Goal: Task Accomplishment & Management: Use online tool/utility

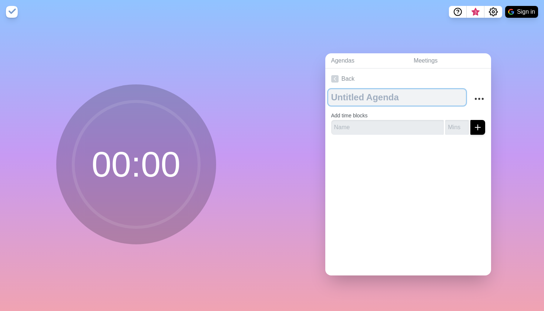
click at [359, 101] on textarea at bounding box center [397, 97] width 138 height 16
type textarea "T"
type textarea "W"
type textarea "Homework [DATE]"
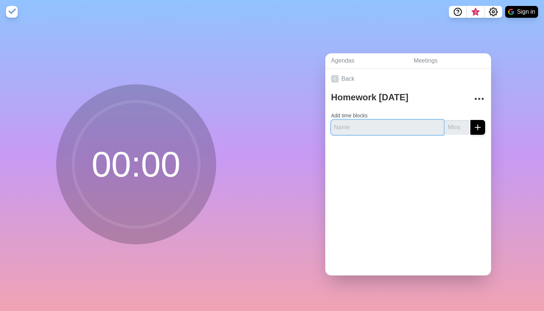
click at [344, 130] on input "text" at bounding box center [387, 127] width 112 height 15
type input "Pilates Terminology and Review movements"
click at [454, 125] on input "number" at bounding box center [457, 127] width 24 height 15
type input "75"
click at [476, 127] on line "submit" at bounding box center [477, 127] width 5 height 0
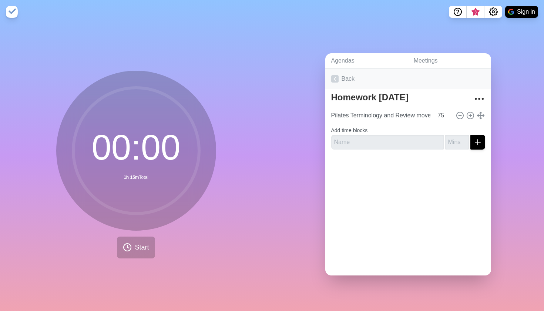
click at [353, 81] on link "Back" at bounding box center [408, 78] width 166 height 21
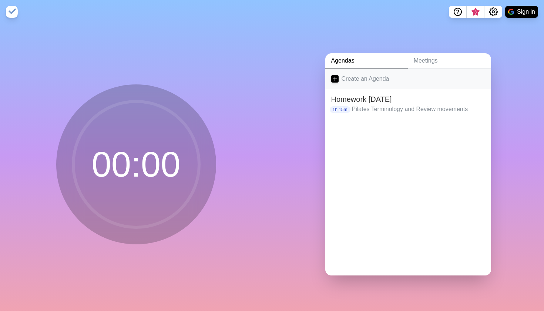
click at [355, 73] on link "Create an Agenda" at bounding box center [408, 78] width 166 height 21
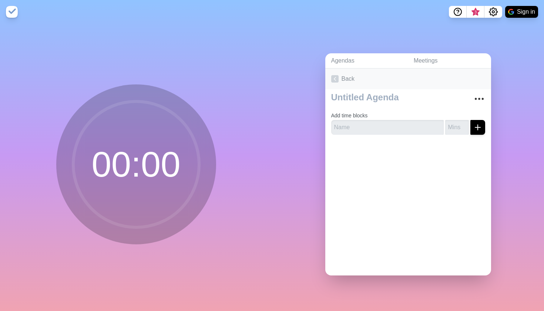
click at [347, 82] on link "Back" at bounding box center [408, 78] width 166 height 21
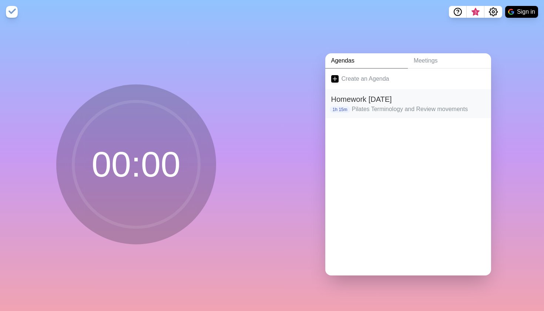
click at [349, 101] on h2 "Homework [DATE]" at bounding box center [408, 99] width 154 height 11
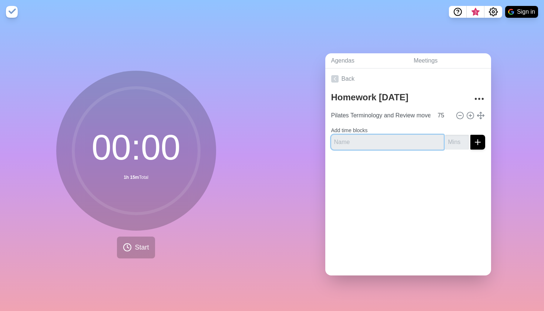
click at [427, 141] on input "text" at bounding box center [387, 142] width 112 height 15
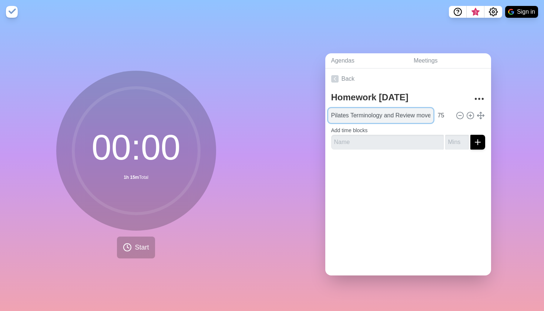
click at [414, 117] on input "Pilates Terminology and Review movements" at bounding box center [380, 115] width 105 height 15
click at [439, 175] on div at bounding box center [408, 170] width 166 height 30
click at [164, 154] on circle at bounding box center [136, 151] width 126 height 126
click at [354, 77] on link "Back" at bounding box center [408, 78] width 166 height 21
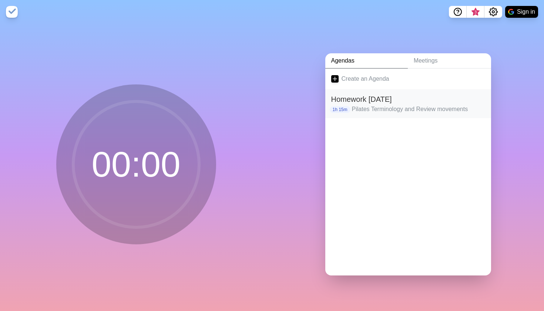
click at [361, 103] on h2 "Homework [DATE]" at bounding box center [408, 99] width 154 height 11
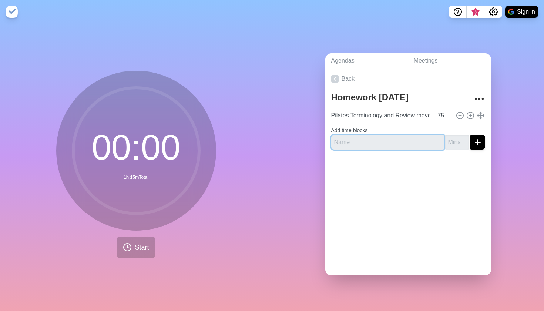
click at [355, 139] on input "text" at bounding box center [387, 142] width 112 height 15
type input "Personal Statement Work"
click at [450, 145] on input "number" at bounding box center [457, 142] width 24 height 15
type input "60"
click at [477, 141] on button "submit" at bounding box center [477, 142] width 15 height 15
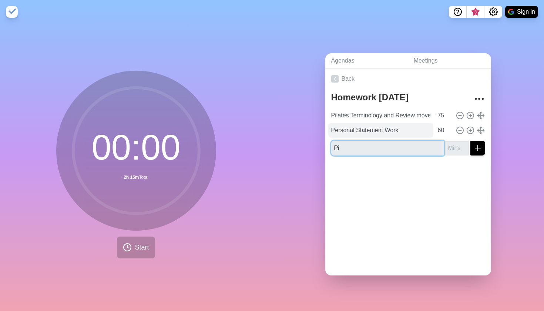
type input "P"
type input "Cueing Focus"
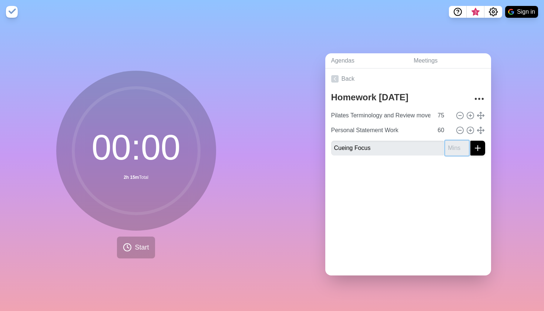
click at [452, 146] on input "number" at bounding box center [457, 148] width 24 height 15
type input "45"
click at [477, 147] on button "submit" at bounding box center [477, 148] width 15 height 15
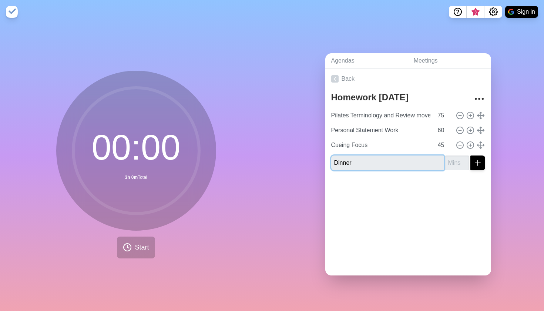
type input "Dinner"
click at [477, 162] on button "submit" at bounding box center [477, 162] width 15 height 15
type input "30"
click at [477, 162] on button "submit" at bounding box center [477, 162] width 15 height 15
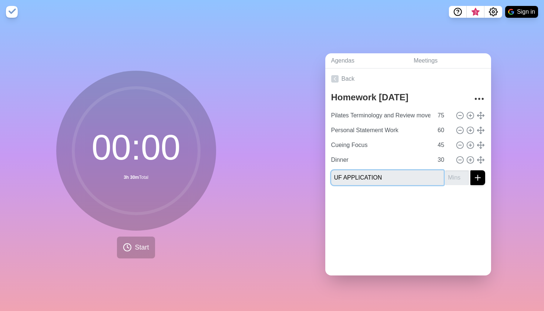
type input "UF APPLICATION"
click at [450, 178] on input "number" at bounding box center [457, 177] width 24 height 15
type input "60"
click at [477, 177] on button "submit" at bounding box center [477, 177] width 15 height 15
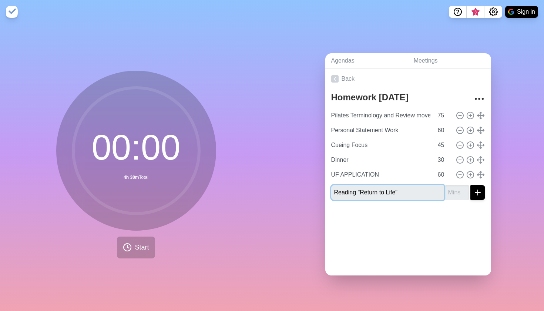
type input "Reading "Return to Life""
click at [456, 194] on input "number" at bounding box center [457, 192] width 24 height 15
type input "45"
click at [477, 192] on button "submit" at bounding box center [477, 192] width 15 height 15
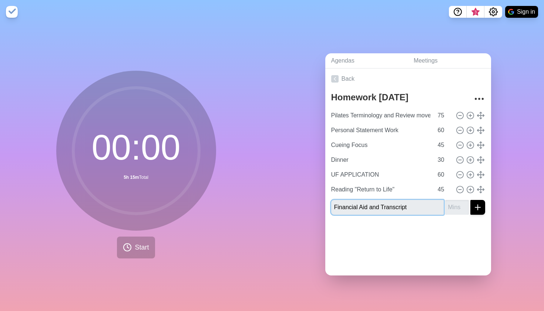
type input "Financial Aid and Transcript"
click at [450, 210] on input "number" at bounding box center [457, 207] width 24 height 15
type input "30"
click at [477, 206] on button "submit" at bounding box center [477, 207] width 15 height 15
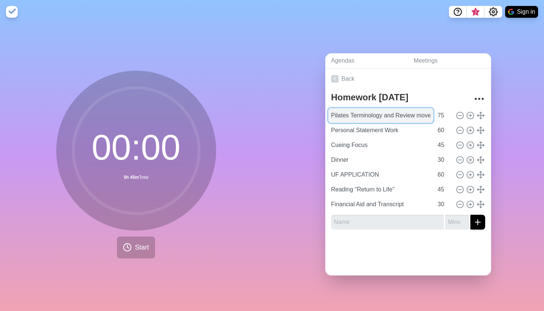
click at [389, 114] on input "Pilates Terminology and Review movements" at bounding box center [380, 115] width 105 height 15
click at [272, 186] on div "Agendas Meetings Back Homework [DATE] Pilates Terminology and Review movements …" at bounding box center [408, 167] width 272 height 287
click at [121, 250] on button "Start" at bounding box center [136, 247] width 38 height 22
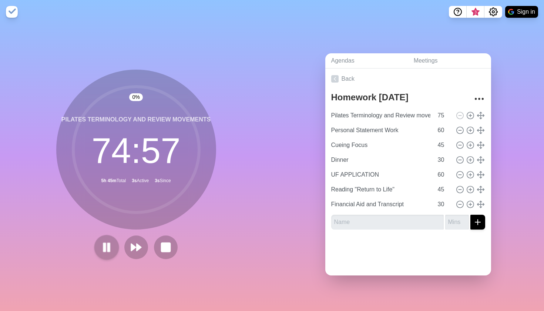
click at [103, 248] on rect at bounding box center [104, 247] width 2 height 8
click at [166, 249] on rect at bounding box center [165, 246] width 9 height 9
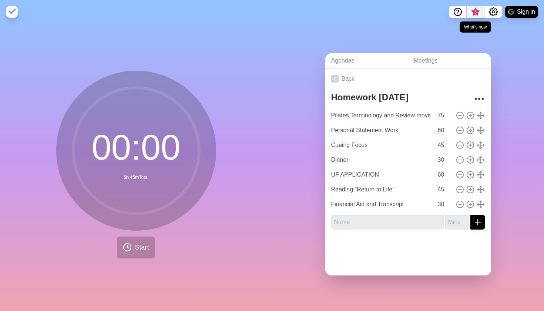
click at [480, 11] on span "3" at bounding box center [476, 14] width 12 height 16
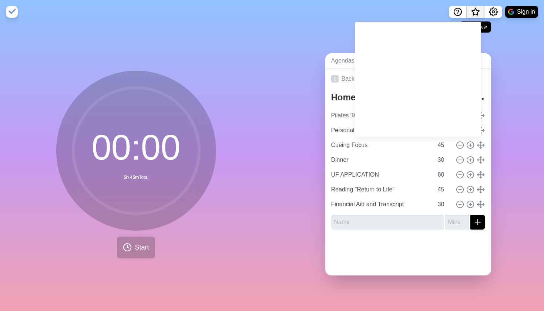
click at [480, 11] on span "What’s new" at bounding box center [476, 14] width 12 height 16
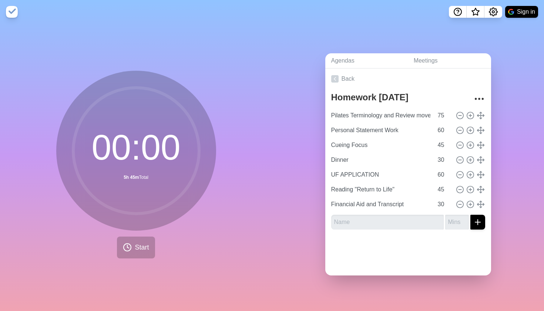
click at [512, 9] on img at bounding box center [511, 12] width 6 height 6
click at [461, 115] on icon at bounding box center [460, 115] width 8 height 8
type input "Personal Statement Work"
type input "60"
type input "Cueing Focus"
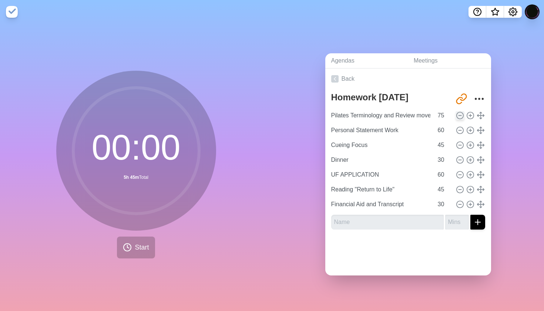
type input "45"
type input "Dinner"
type input "30"
type input "UF APPLICATION"
type input "60"
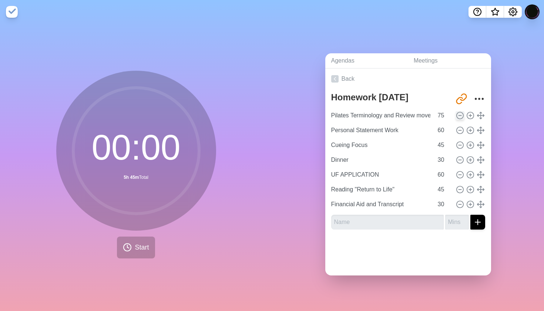
type input "Reading "Return to Life""
type input "45"
type input "Financial Aid and Transcript"
type input "30"
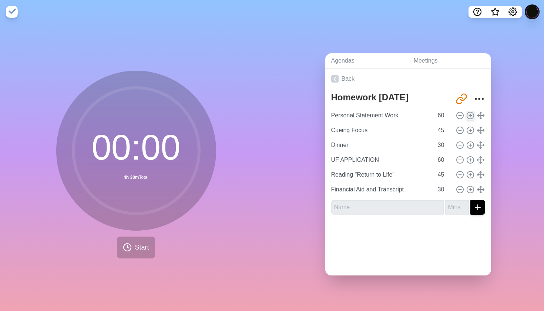
click at [471, 115] on icon at bounding box center [470, 115] width 8 height 8
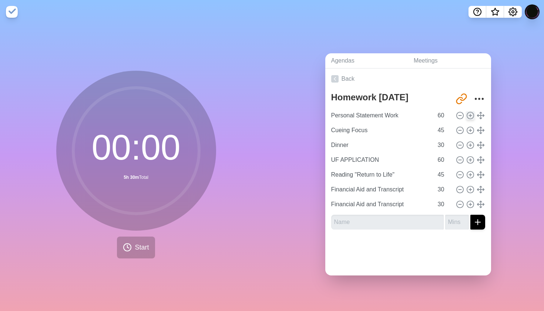
type input "Personal Statement Work"
type input "60"
type input "Cueing Focus"
type input "45"
type input "Dinner"
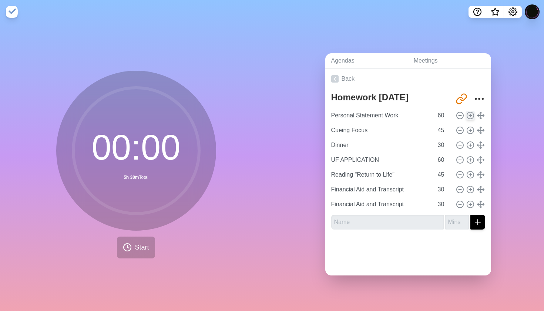
type input "30"
type input "UF APPLICATION"
type input "60"
type input "Reading "Return to Life""
type input "45"
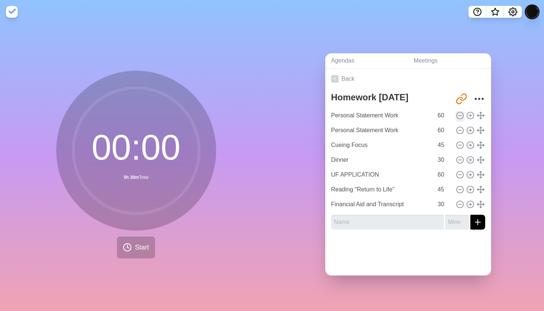
click at [462, 115] on icon at bounding box center [460, 115] width 8 height 8
type input "Cueing Focus"
type input "45"
type input "Dinner"
type input "30"
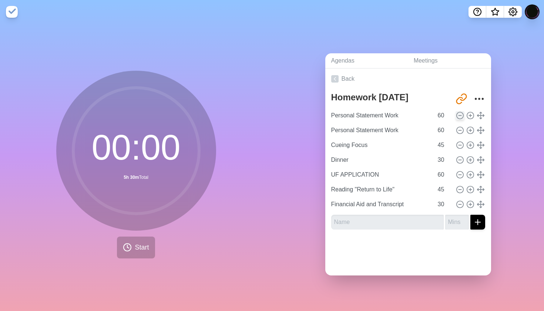
type input "UF APPLICATION"
type input "60"
type input "Reading "Return to Life""
type input "45"
type input "Financial Aid and Transcript"
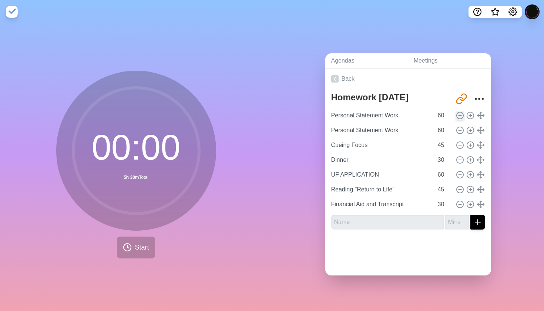
type input "30"
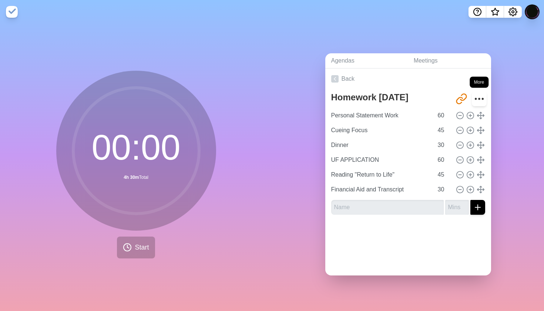
click at [480, 102] on icon "More" at bounding box center [479, 99] width 12 height 12
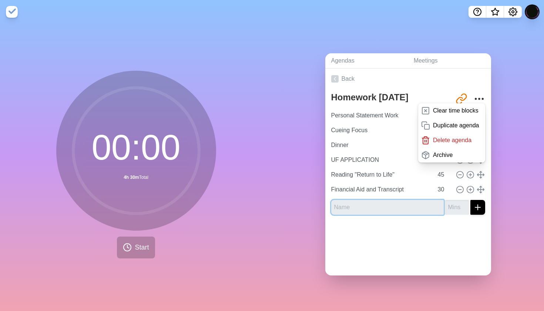
click at [421, 211] on input "text" at bounding box center [387, 207] width 112 height 15
type input "Pilates Terminology and Cueing"
click at [477, 206] on button "submit" at bounding box center [477, 207] width 15 height 15
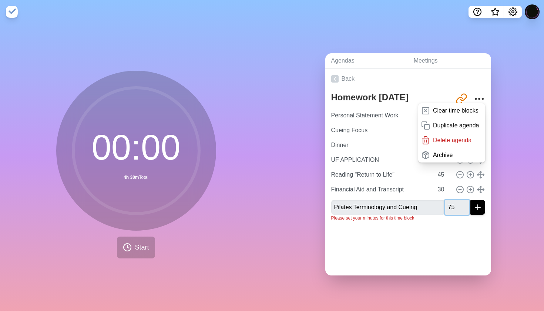
type input "75"
click at [477, 206] on button "submit" at bounding box center [477, 207] width 15 height 15
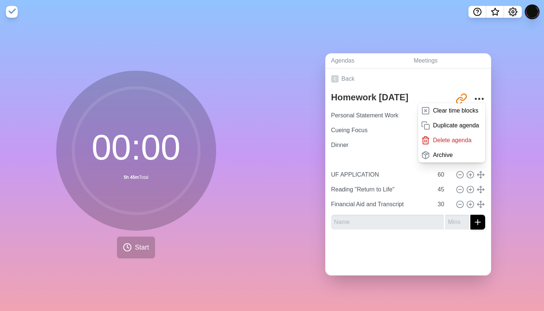
type input "Pilates Terminology and Cueing"
type input "75"
type input "UF APPLICATION"
type input "60"
type input "Reading "Return to Life""
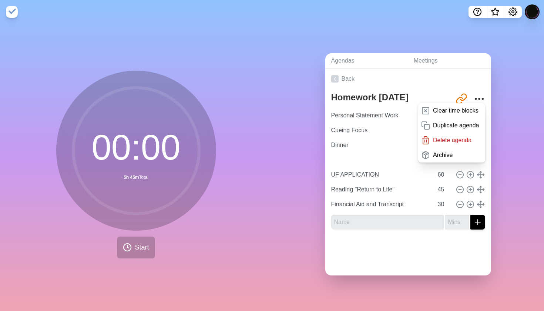
type input "45"
type input "Financial Aid and Transcript"
type input "30"
click at [398, 250] on div at bounding box center [408, 250] width 166 height 30
click at [504, 151] on div "Agendas Meetings Back Homework [DATE] [URL][DOMAIN_NAME] Clear time blocks Dupl…" at bounding box center [408, 167] width 272 height 287
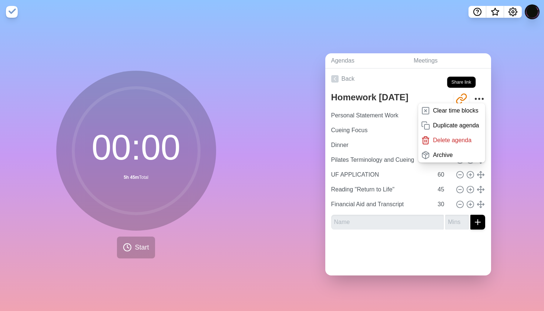
click at [465, 96] on icon "Share link" at bounding box center [461, 99] width 12 height 12
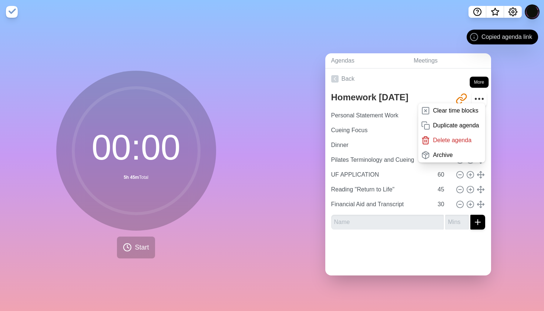
click at [478, 97] on icon "More" at bounding box center [479, 99] width 12 height 12
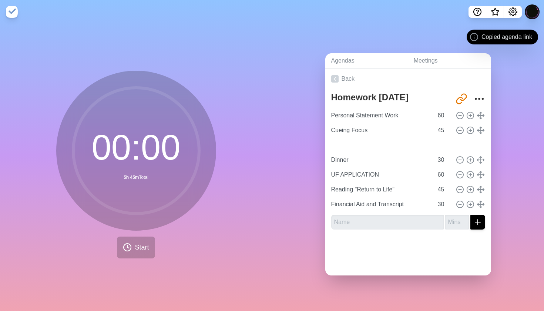
type input "Pilates Terminology and Cueing"
type input "75"
type input "Dinner"
type input "30"
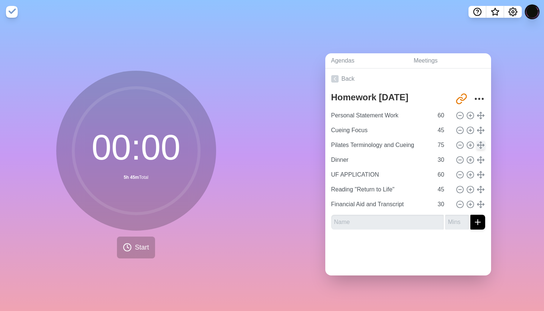
drag, startPoint x: 478, startPoint y: 148, endPoint x: 480, endPoint y: 141, distance: 7.6
click at [480, 141] on icon at bounding box center [481, 145] width 8 height 8
type input "Pilates Terminology and Cueing"
type input "75"
type input "Personal Statement Work"
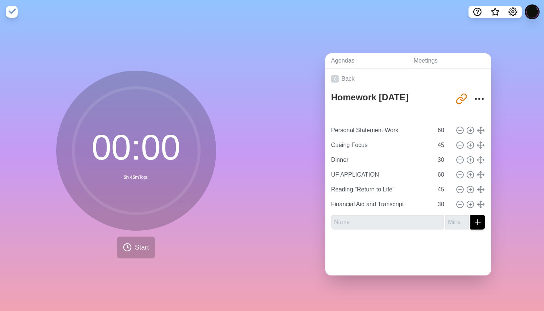
type input "60"
type input "Cueing Focus"
type input "45"
click at [464, 265] on div "Back Homework [DATE] [URL][DOMAIN_NAME] Pilates Terminology and Cueing 75 Perso…" at bounding box center [408, 171] width 166 height 207
click at [144, 248] on span "Start" at bounding box center [142, 247] width 14 height 10
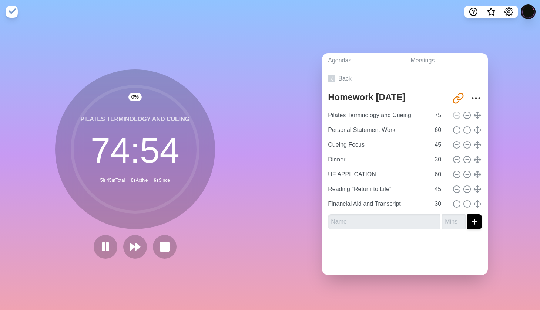
click at [16, 12] on img at bounding box center [12, 12] width 12 height 12
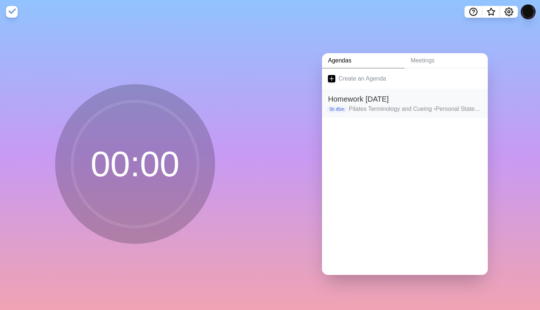
click at [368, 115] on div "Homework [DATE] 5h 45m Pilates Terminology and Cueing • Personal Statement Work…" at bounding box center [405, 103] width 166 height 29
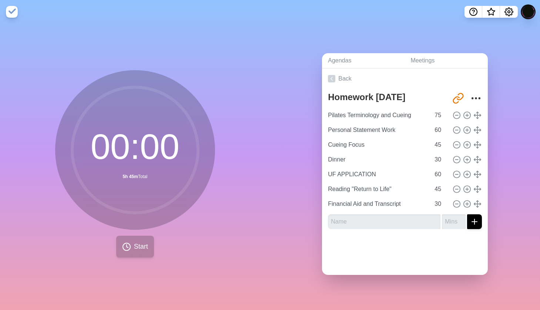
click at [132, 256] on button "Start" at bounding box center [135, 247] width 38 height 22
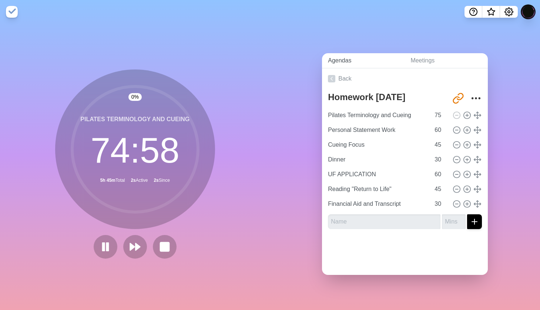
click at [344, 62] on link "Agendas" at bounding box center [363, 60] width 83 height 15
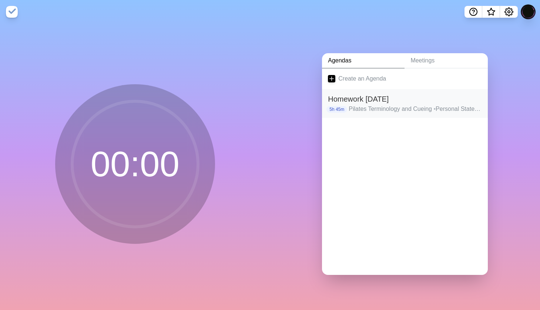
click at [349, 105] on div "5h 45m Pilates Terminology and Cueing • Personal Statement Work • Cueing Focus …" at bounding box center [405, 109] width 154 height 9
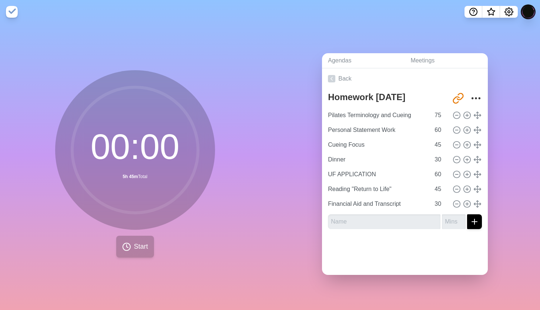
click at [143, 249] on span "Start" at bounding box center [141, 247] width 14 height 10
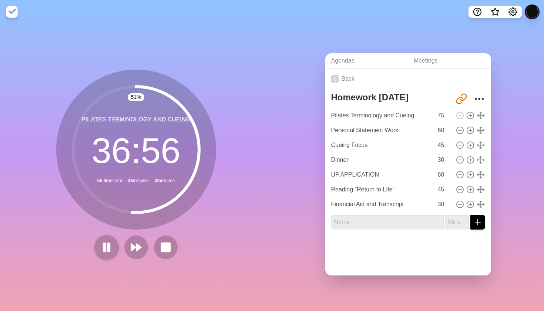
click at [99, 246] on button at bounding box center [106, 247] width 25 height 25
click at [457, 114] on circle at bounding box center [459, 115] width 7 height 7
click at [111, 247] on icon at bounding box center [106, 247] width 13 height 13
click at [164, 243] on rect at bounding box center [165, 246] width 9 height 9
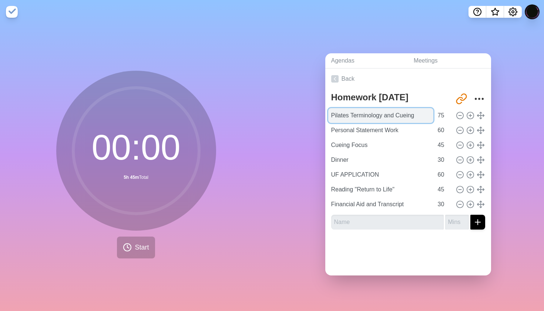
click at [394, 117] on input "Pilates Terminology and Cueing" at bounding box center [380, 115] width 105 height 15
type input "Cueing of first and second 5"
click at [148, 246] on span "Start" at bounding box center [142, 247] width 14 height 10
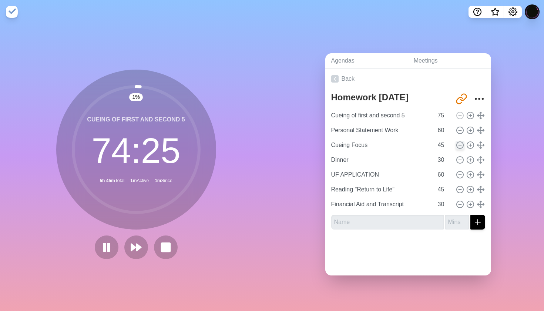
click at [458, 147] on icon at bounding box center [460, 145] width 8 height 8
type input "Dinner"
type input "30"
type input "UF APPLICATION"
type input "60"
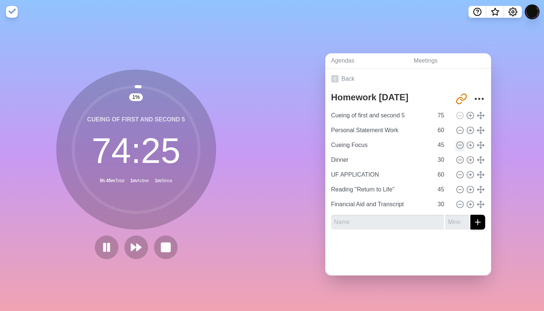
type input "Reading "Return to Life""
type input "45"
type input "Financial Aid and Transcript"
type input "30"
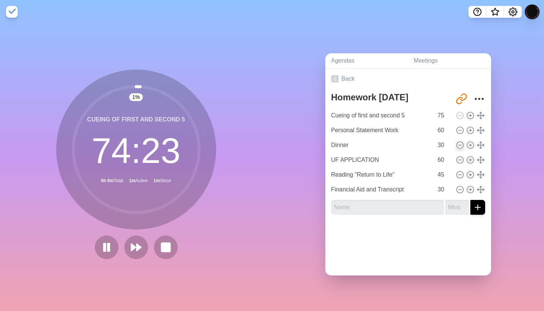
click at [458, 147] on icon at bounding box center [460, 145] width 8 height 8
type input "UF APPLICATION"
type input "60"
type input "Reading "Return to Life""
type input "45"
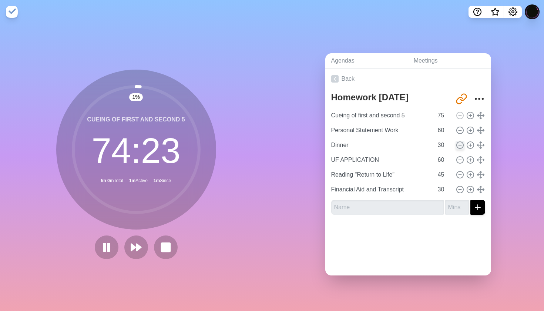
type input "Financial Aid and Transcript"
type input "30"
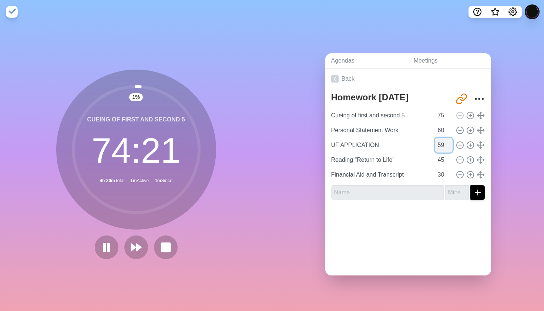
click at [448, 147] on input "59" at bounding box center [444, 145] width 18 height 15
click at [448, 147] on input "58" at bounding box center [444, 145] width 18 height 15
click at [448, 147] on input "57" at bounding box center [444, 145] width 18 height 15
click at [448, 147] on input "56" at bounding box center [444, 145] width 18 height 15
click at [448, 147] on input "55" at bounding box center [444, 145] width 18 height 15
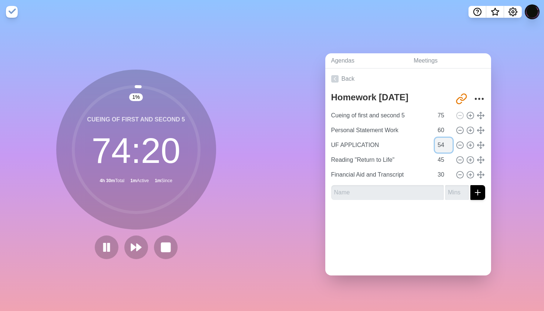
click at [448, 147] on input "54" at bounding box center [444, 145] width 18 height 15
click at [448, 147] on input "53" at bounding box center [444, 145] width 18 height 15
click at [448, 147] on input "52" at bounding box center [444, 145] width 18 height 15
click at [448, 147] on input "51" at bounding box center [444, 145] width 18 height 15
click at [448, 147] on input "50" at bounding box center [444, 145] width 18 height 15
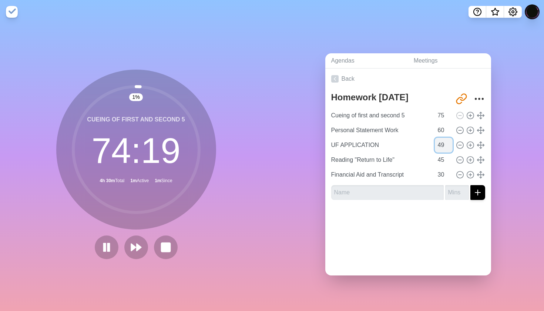
click at [448, 147] on input "49" at bounding box center [444, 145] width 18 height 15
click at [448, 147] on input "48" at bounding box center [444, 145] width 18 height 15
click at [448, 147] on input "47" at bounding box center [444, 145] width 18 height 15
click at [448, 147] on input "46" at bounding box center [444, 145] width 18 height 15
type input "45"
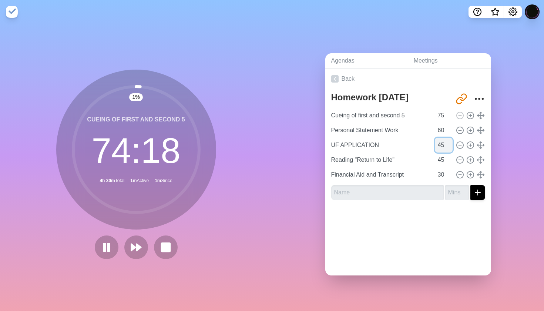
click at [448, 147] on input "45" at bounding box center [444, 145] width 18 height 15
click at [412, 235] on div "Back Homework [DATE] [URL][DOMAIN_NAME] Cueing of first and second 5 75 Persona…" at bounding box center [408, 171] width 166 height 207
